Goal: Navigation & Orientation: Find specific page/section

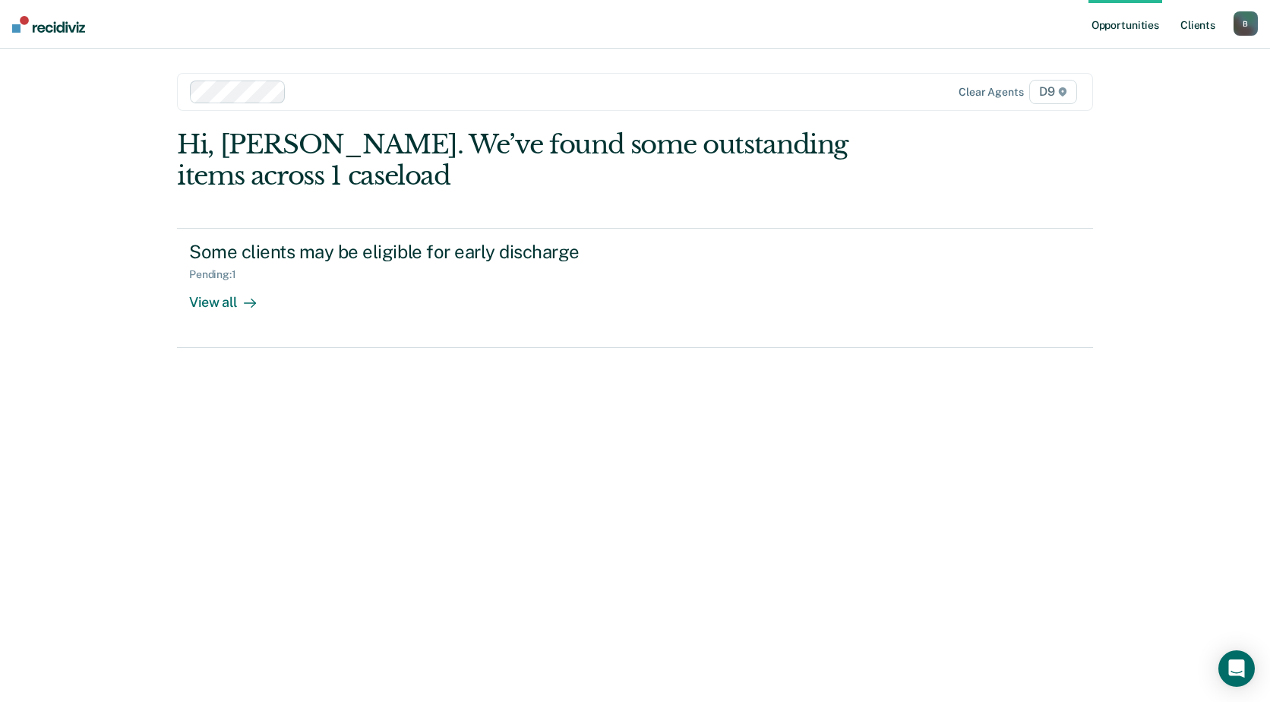
click at [1199, 30] on link "Client s" at bounding box center [1197, 24] width 41 height 49
